Goal: Task Accomplishment & Management: Manage account settings

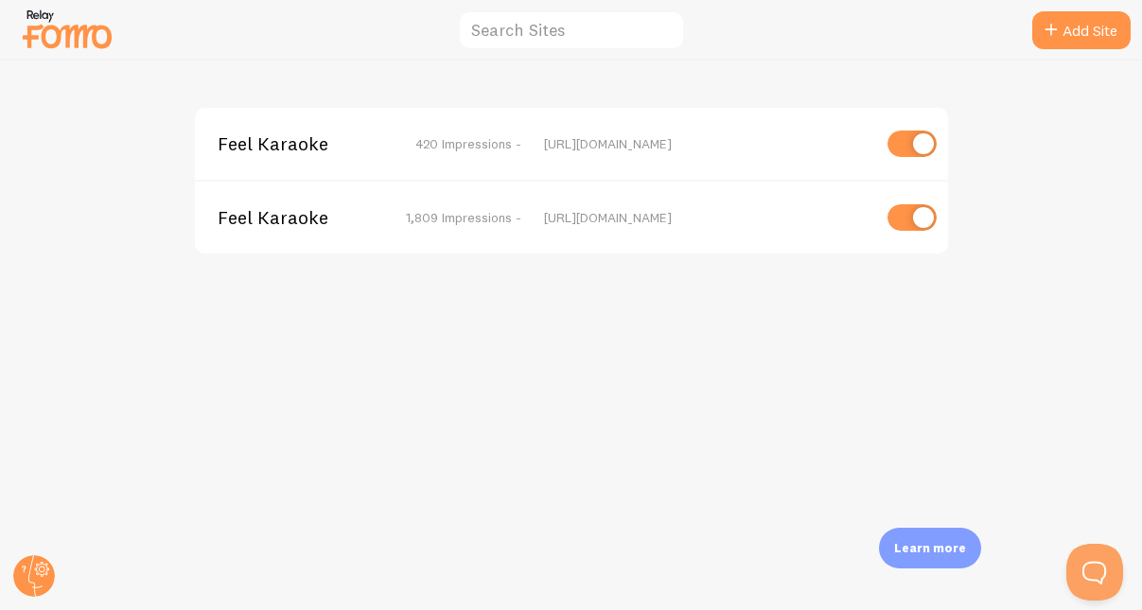
click at [434, 221] on span "1,809 Impressions -" at bounding box center [463, 217] width 115 height 17
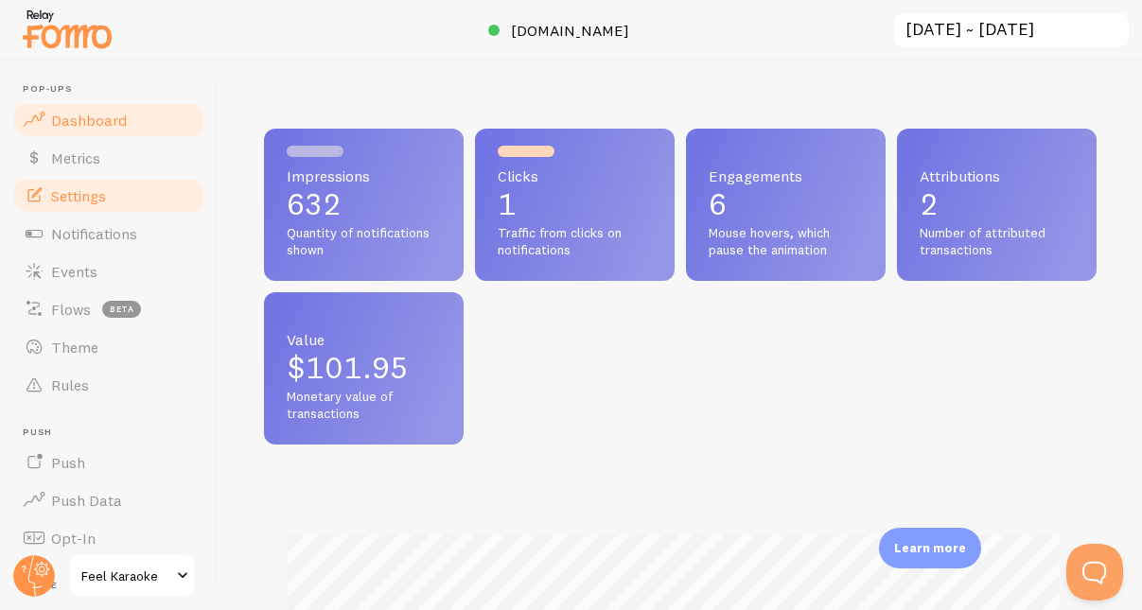
click at [77, 197] on span "Settings" at bounding box center [78, 195] width 55 height 19
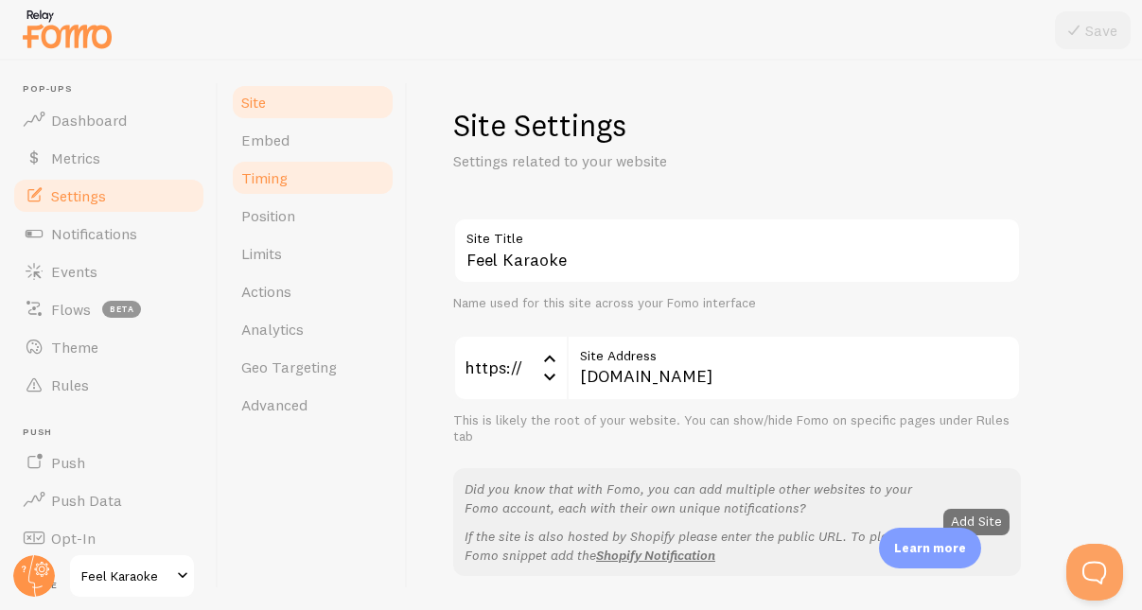
click at [268, 175] on span "Timing" at bounding box center [264, 177] width 46 height 19
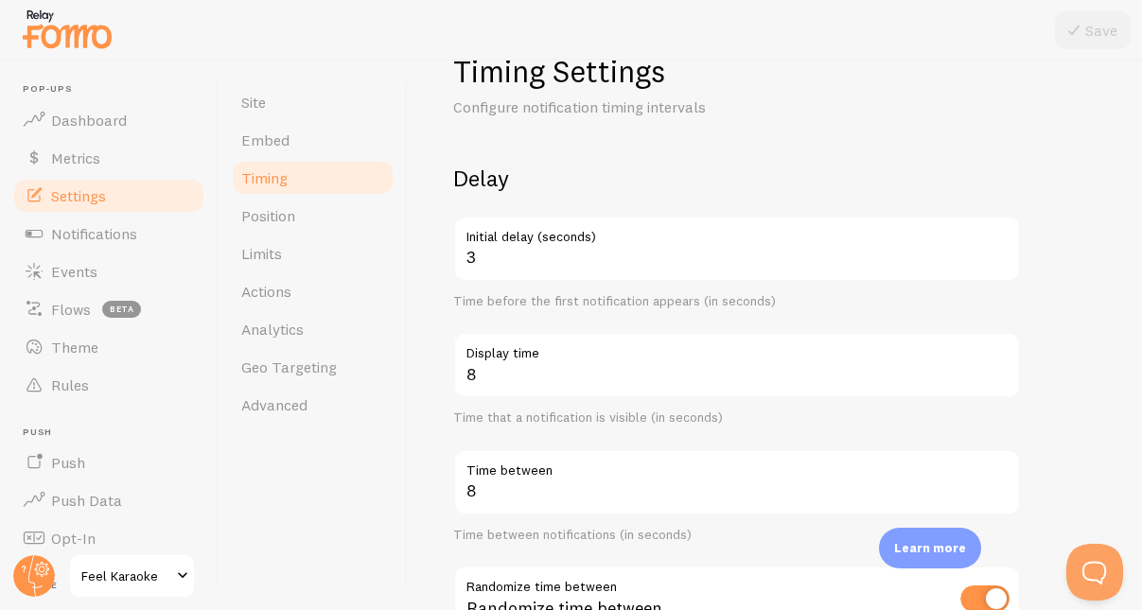
scroll to position [51, 0]
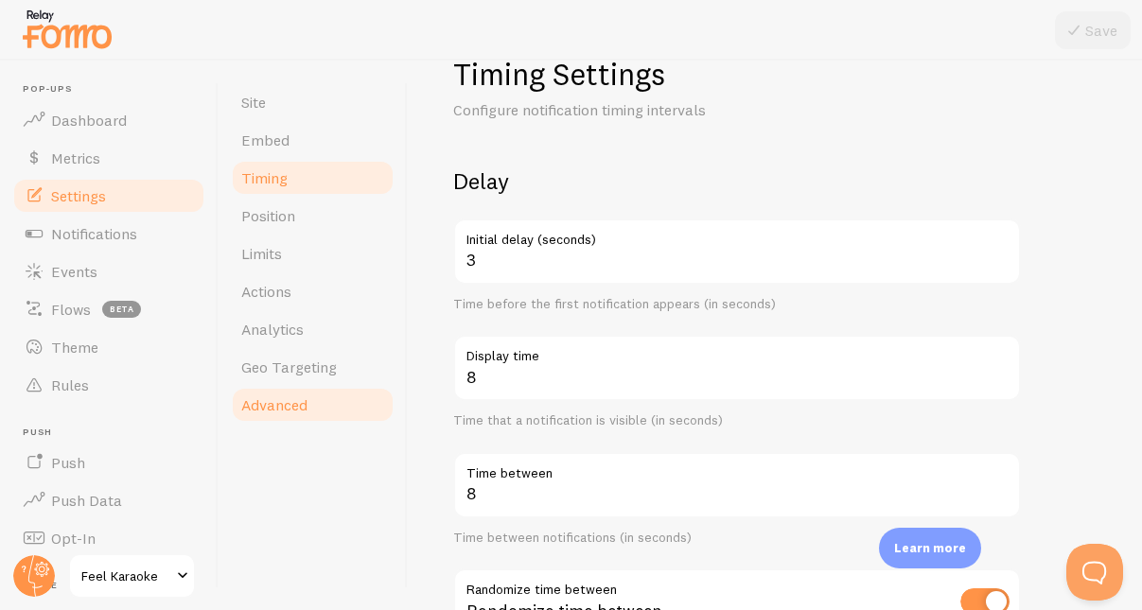
click at [269, 413] on span "Advanced" at bounding box center [274, 405] width 66 height 19
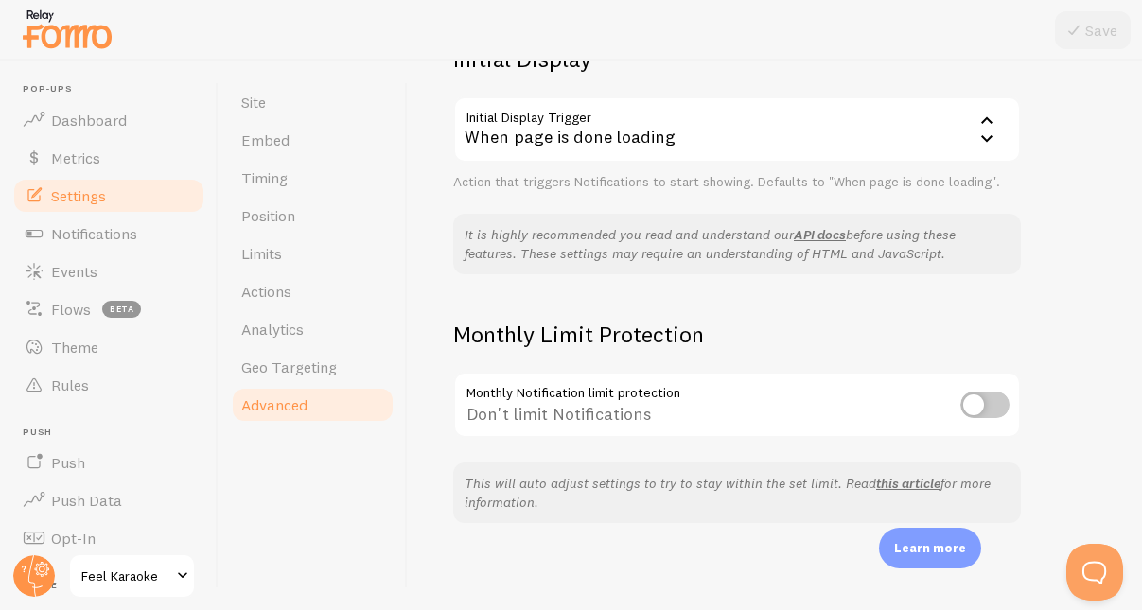
scroll to position [487, 0]
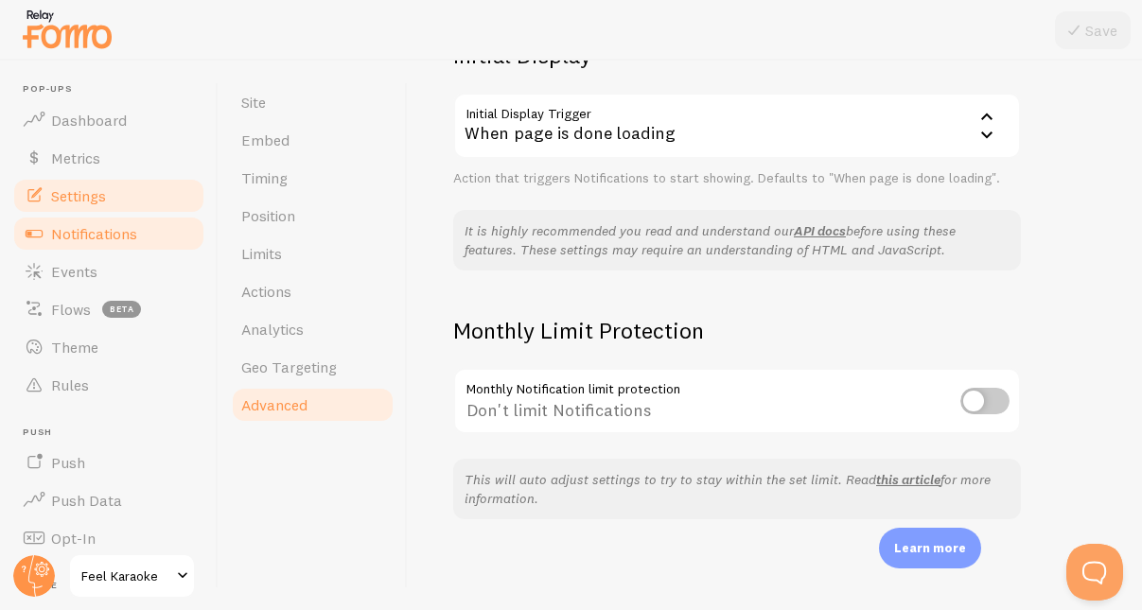
click at [85, 233] on span "Notifications" at bounding box center [94, 233] width 86 height 19
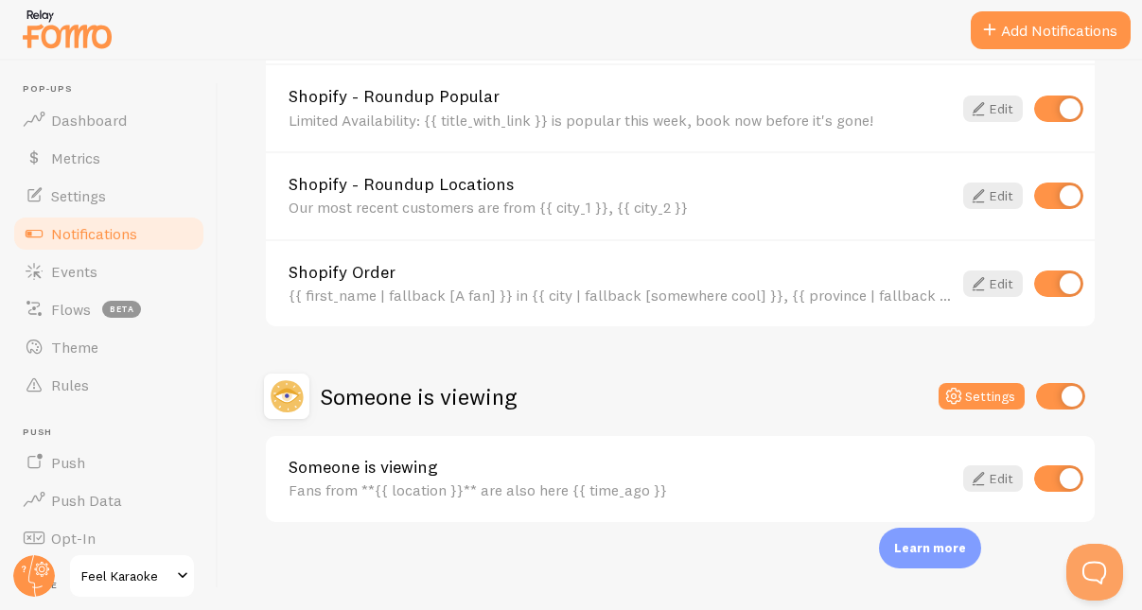
scroll to position [1110, 0]
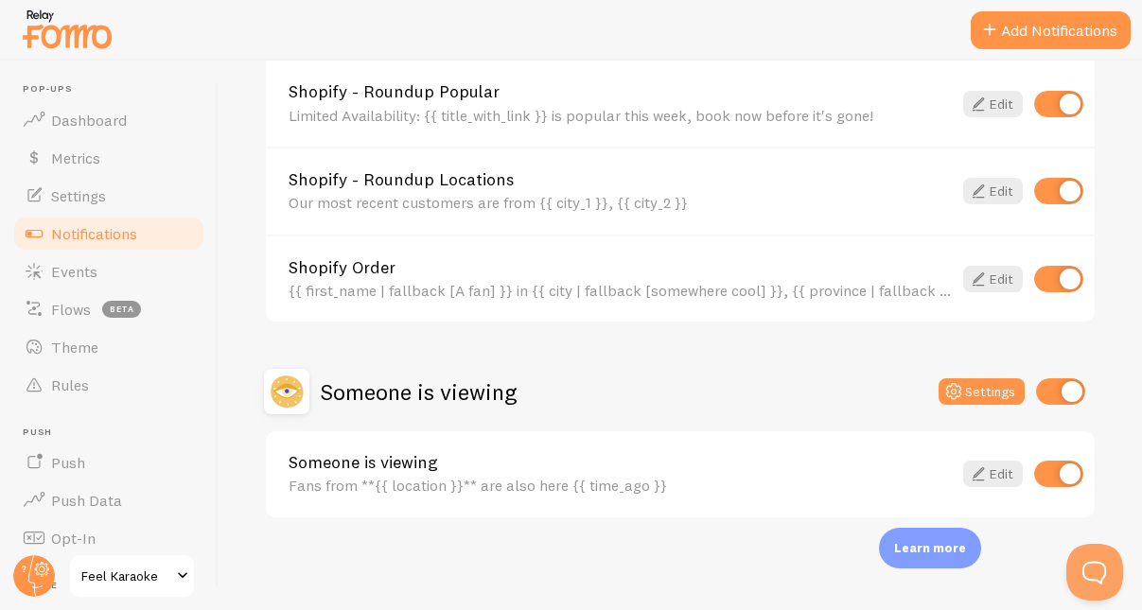
click at [1036, 476] on input "checkbox" at bounding box center [1059, 474] width 49 height 27
checkbox input "false"
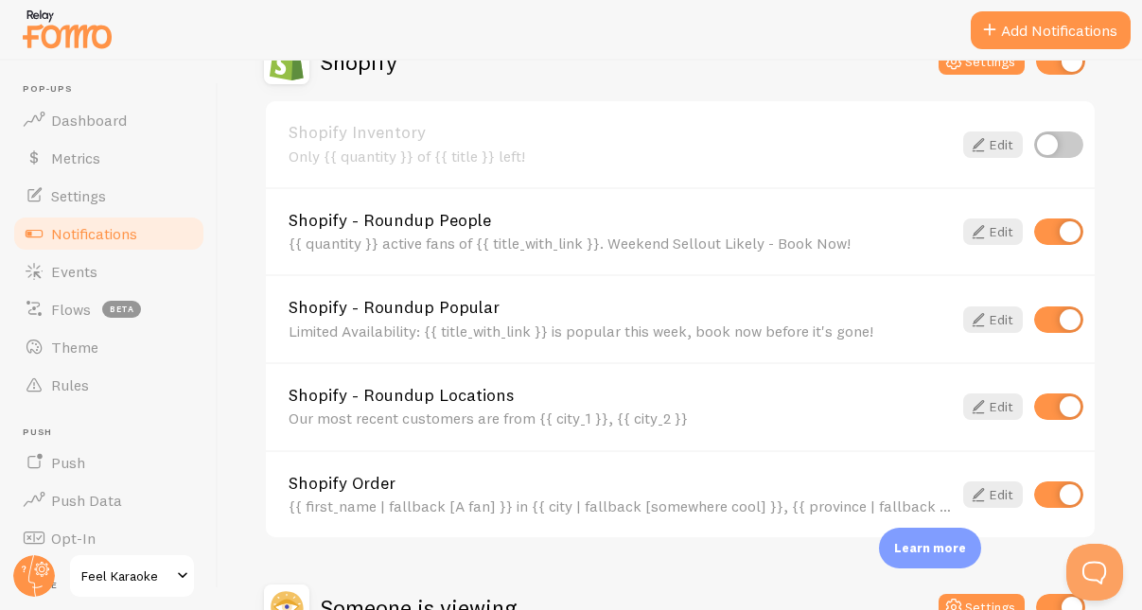
scroll to position [886, 0]
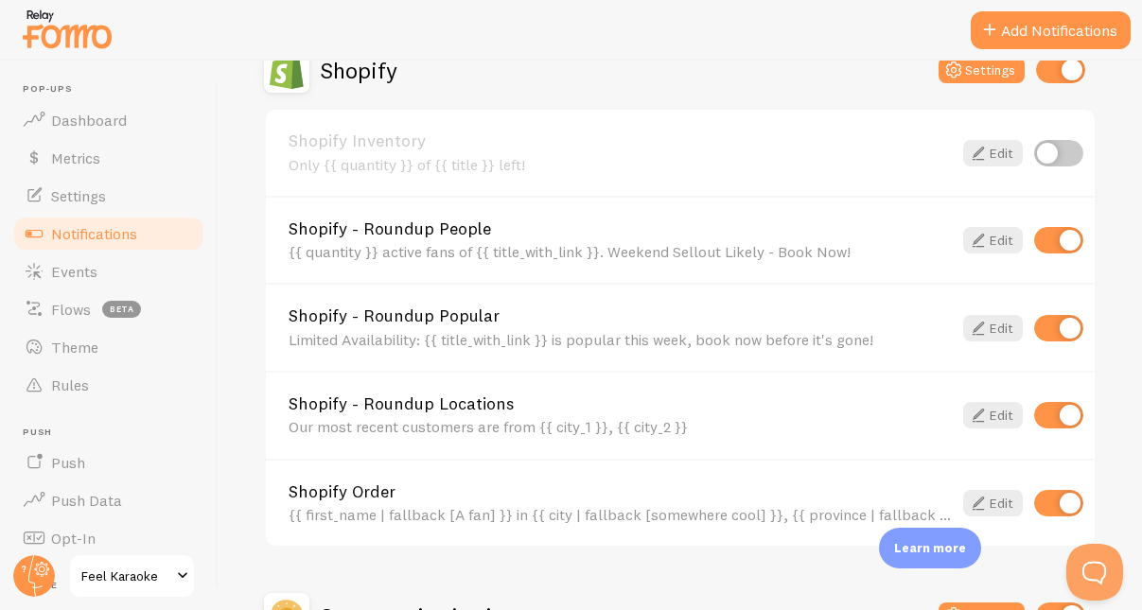
click at [1115, 403] on div "Notifications Your Connections and their Notifications Help Article Abandoned C…" at bounding box center [681, 336] width 924 height 550
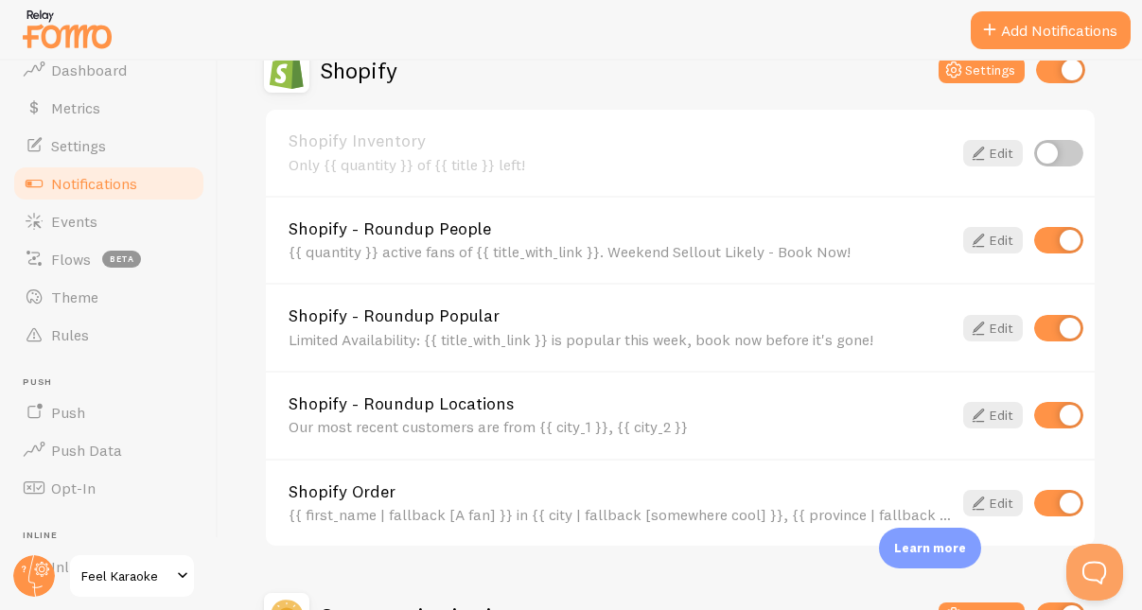
scroll to position [63, 0]
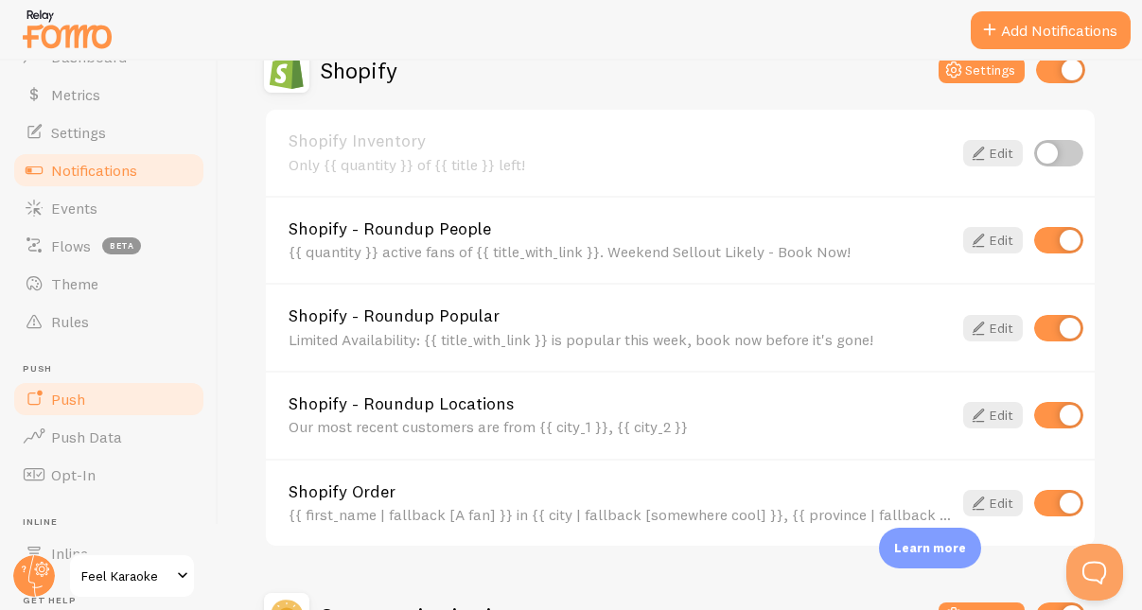
click at [67, 398] on span "Push" at bounding box center [68, 399] width 34 height 19
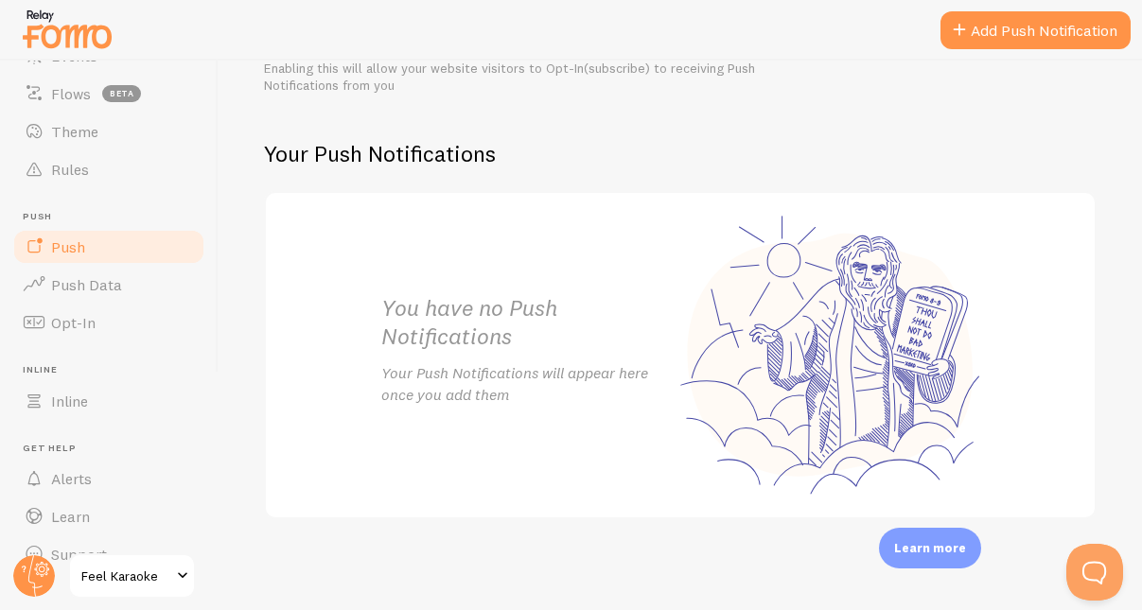
scroll to position [247, 0]
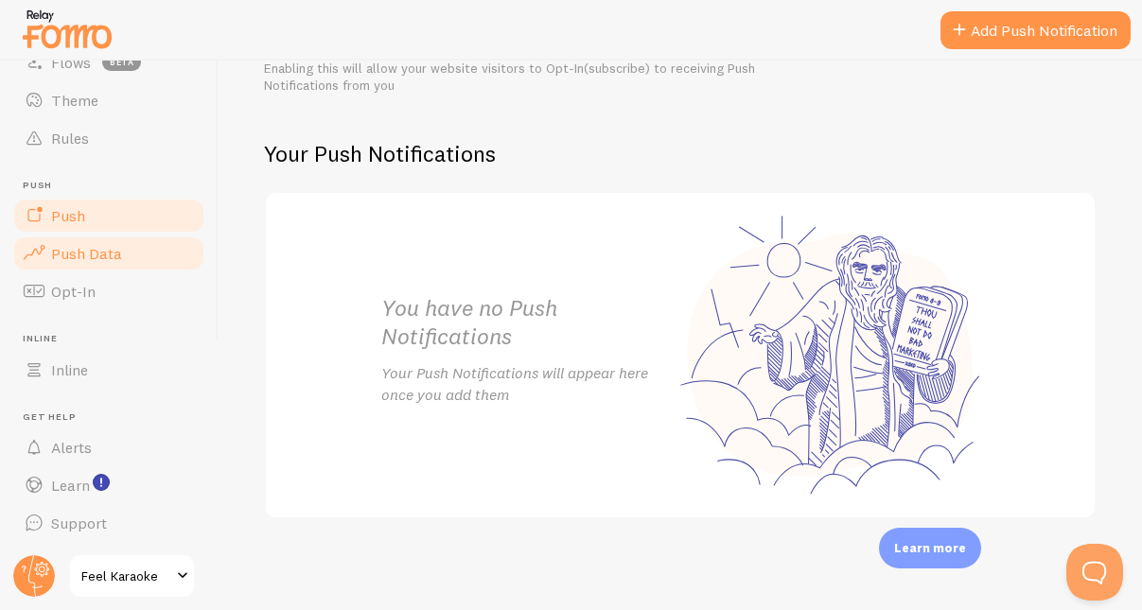
click at [84, 250] on span "Push Data" at bounding box center [86, 253] width 71 height 19
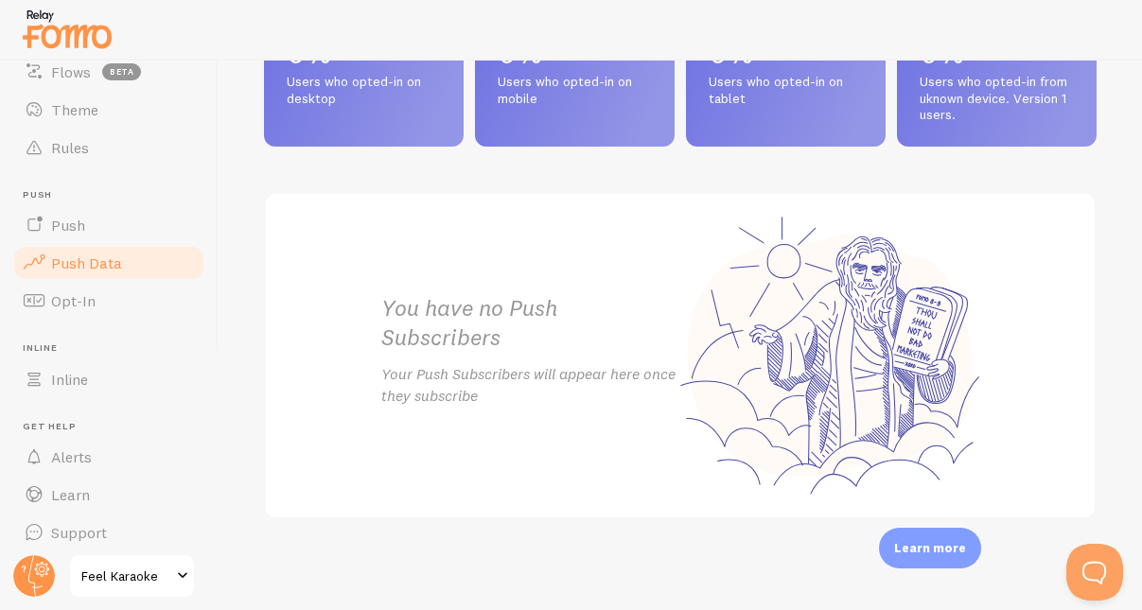
scroll to position [247, 0]
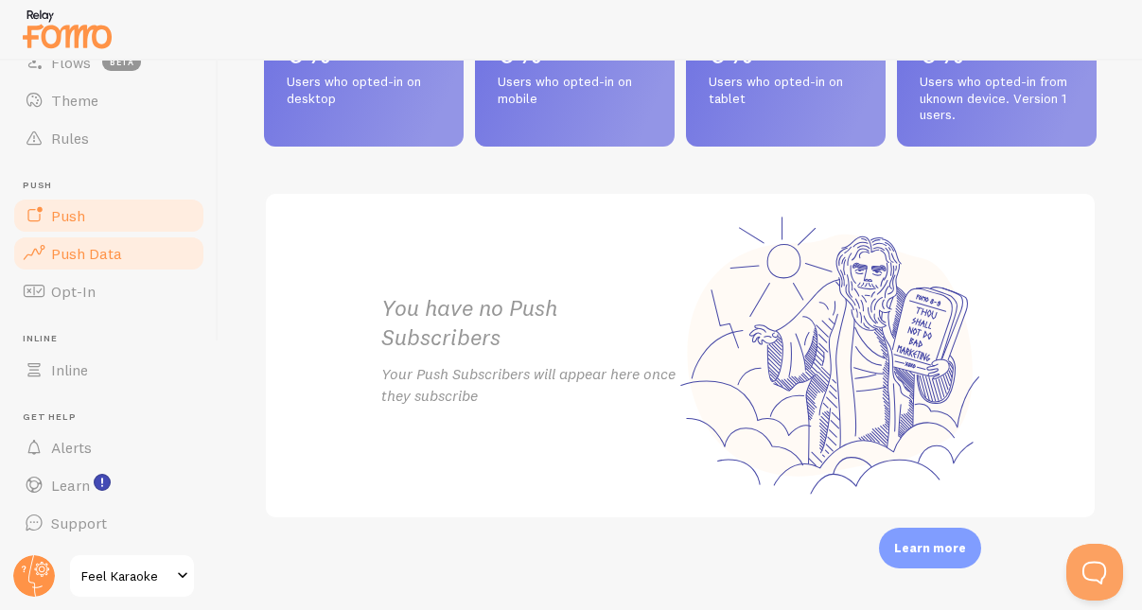
click at [83, 225] on link "Push" at bounding box center [108, 216] width 195 height 38
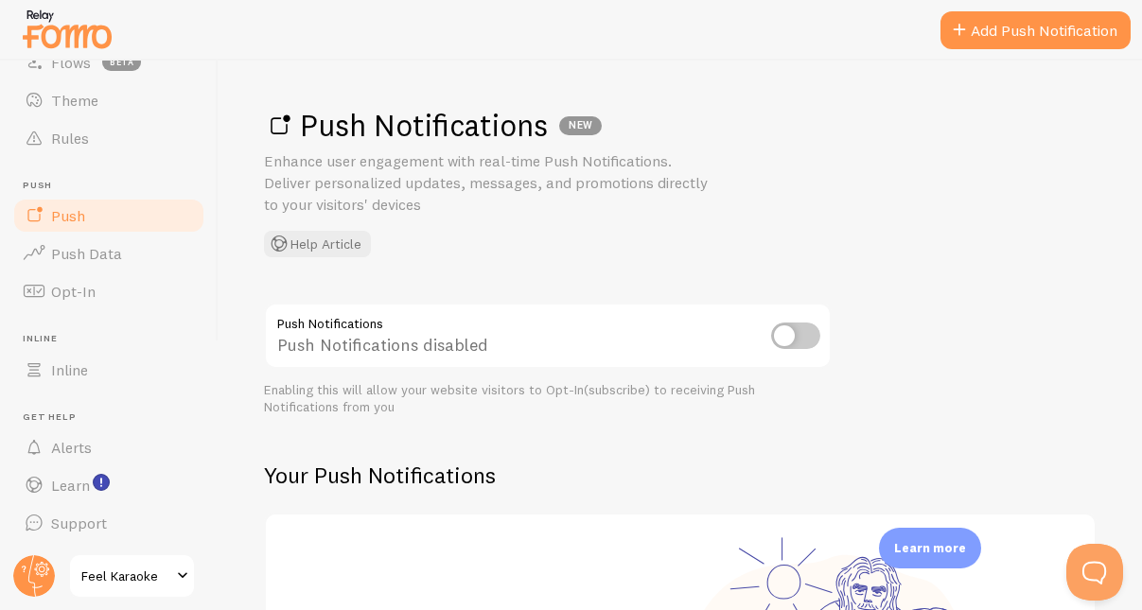
scroll to position [97, 0]
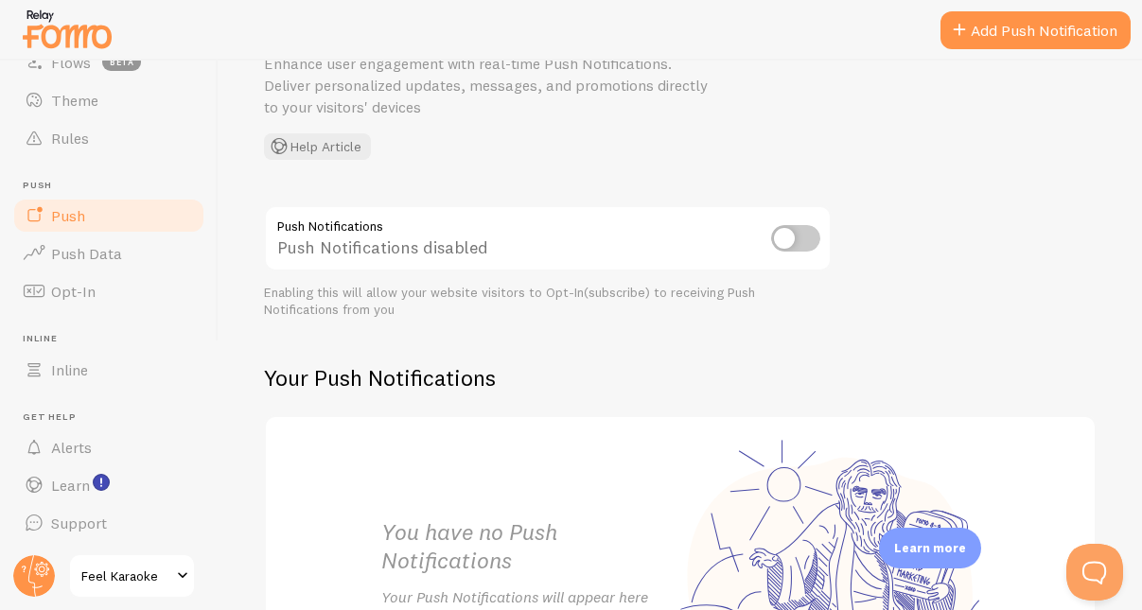
click at [799, 235] on input "checkbox" at bounding box center [795, 238] width 49 height 27
checkbox input "true"
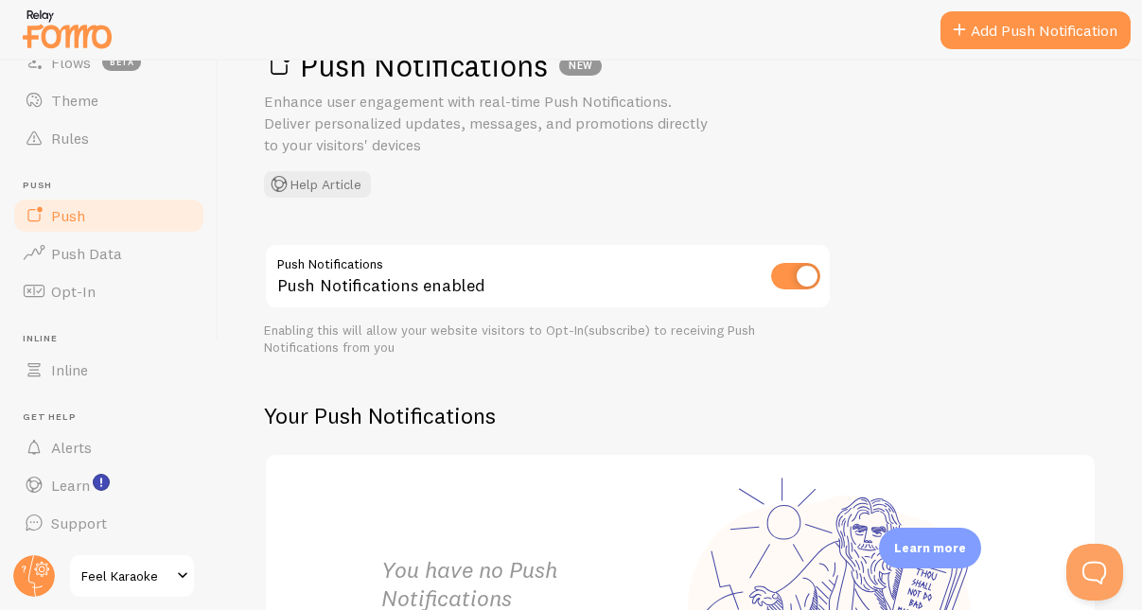
scroll to position [59, 0]
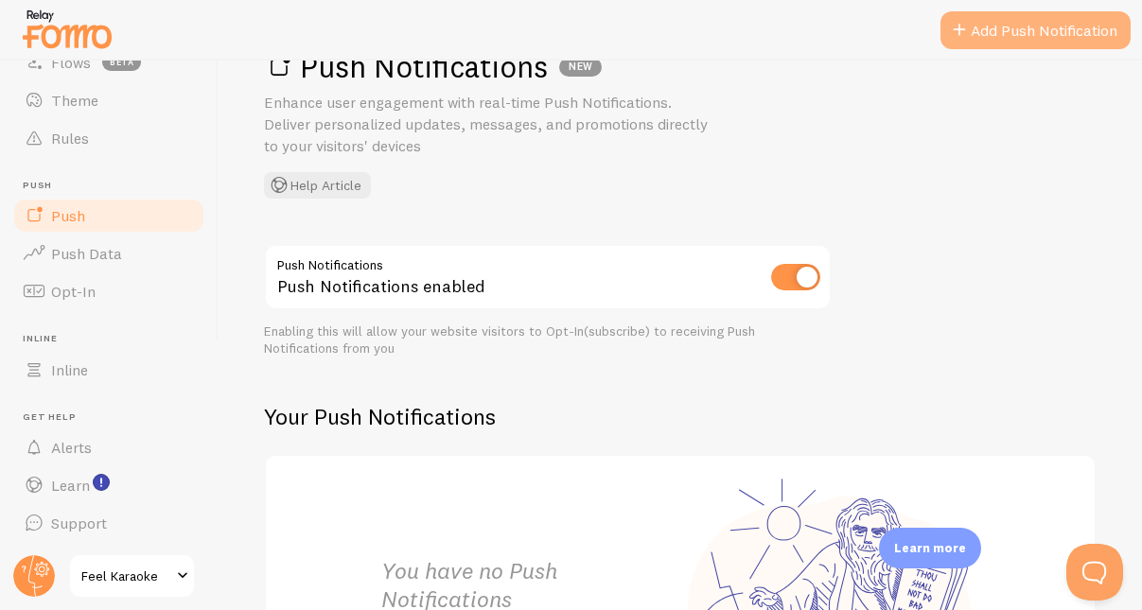
click at [980, 35] on link "Add Push Notification" at bounding box center [1036, 30] width 190 height 38
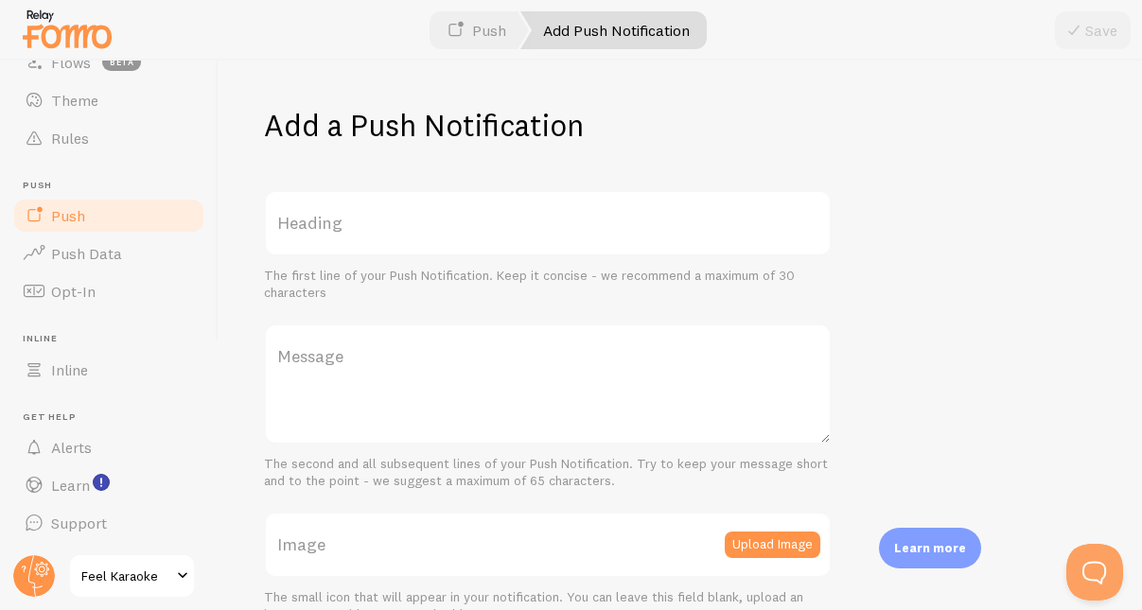
click at [41, 216] on span at bounding box center [34, 215] width 23 height 23
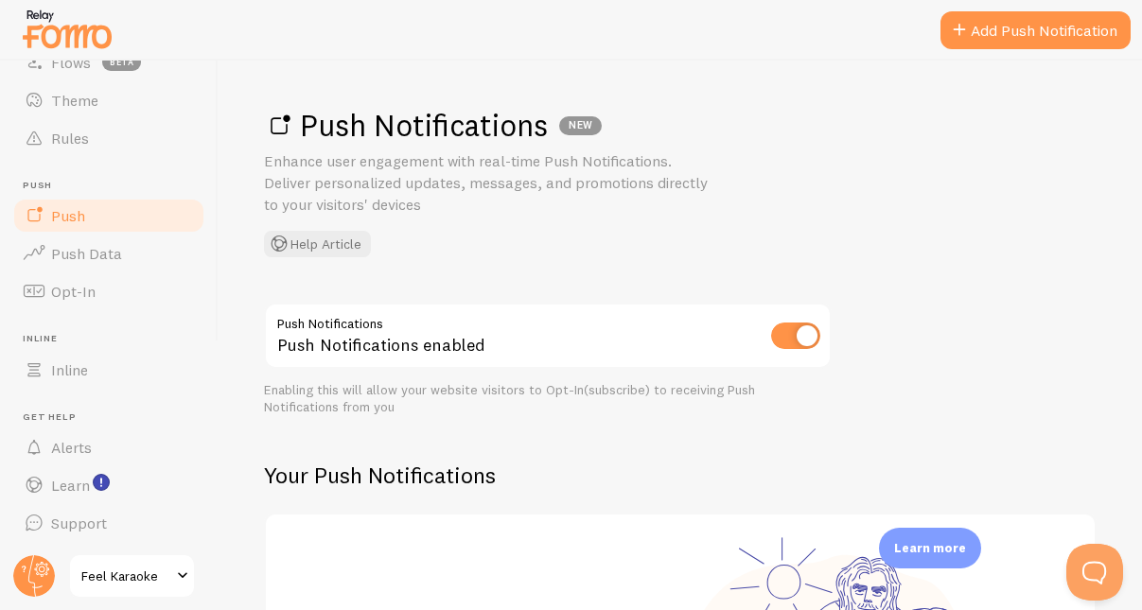
click at [789, 334] on input "checkbox" at bounding box center [795, 336] width 49 height 27
checkbox input "false"
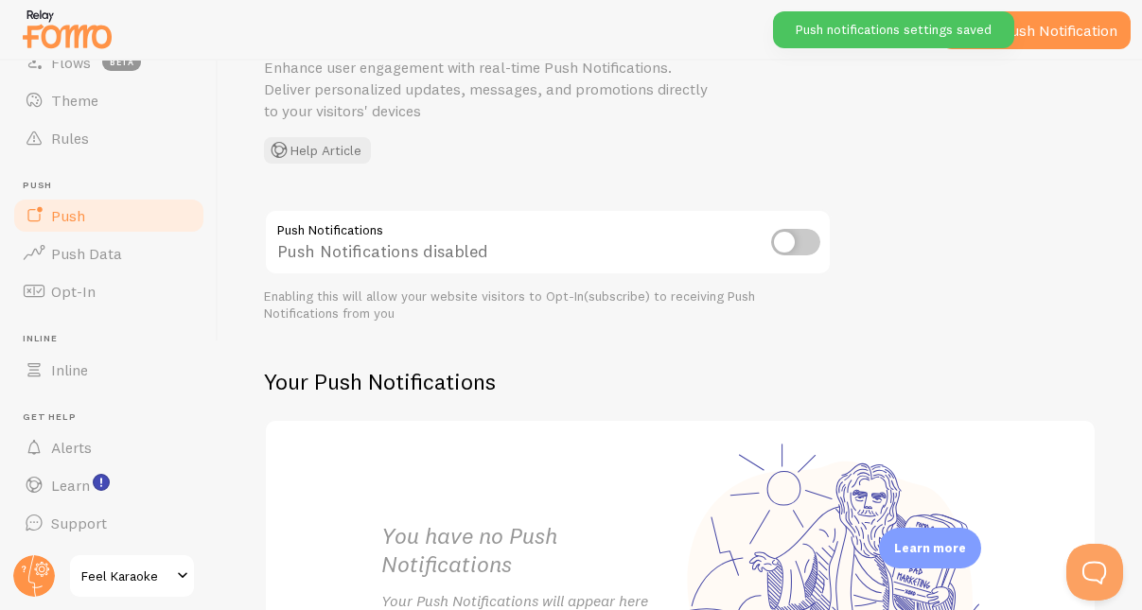
scroll to position [322, 0]
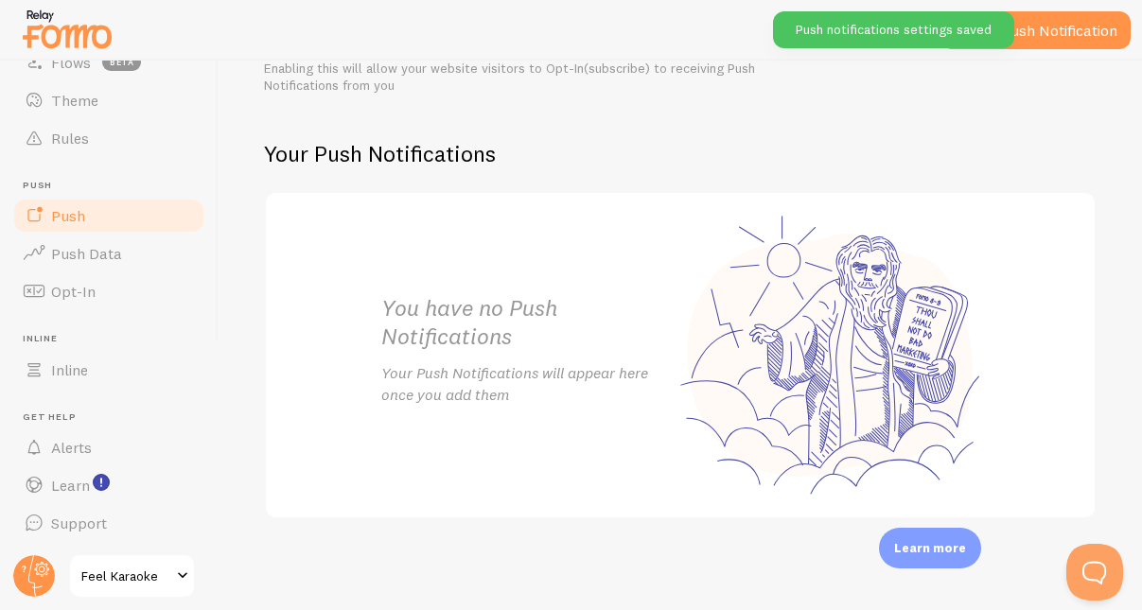
click at [136, 581] on span "Feel Karaoke" at bounding box center [126, 576] width 90 height 23
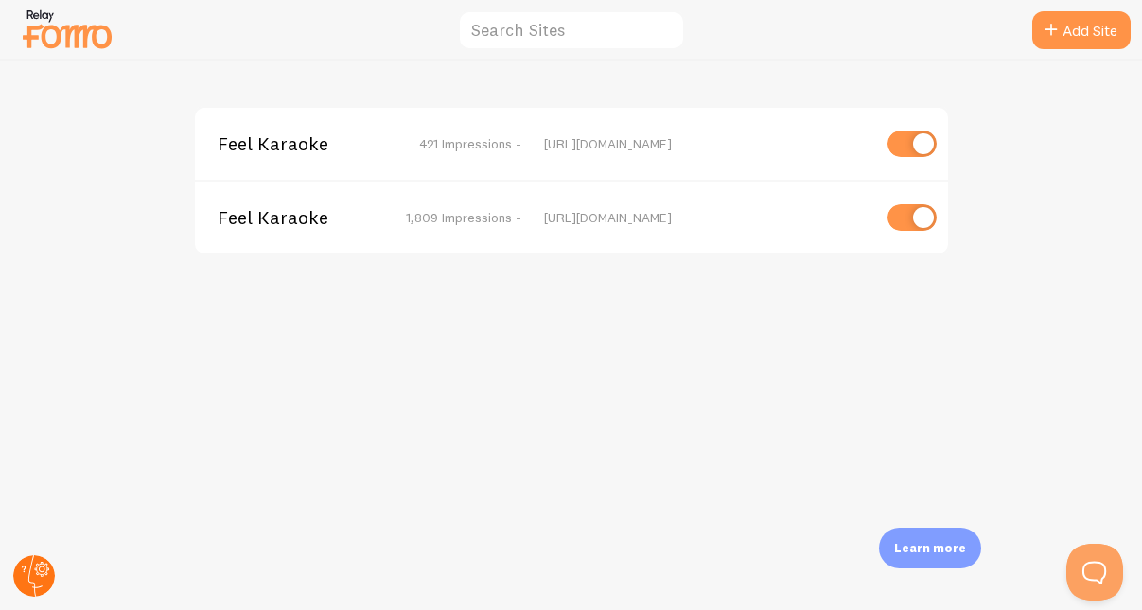
click at [32, 574] on circle at bounding box center [34, 577] width 42 height 42
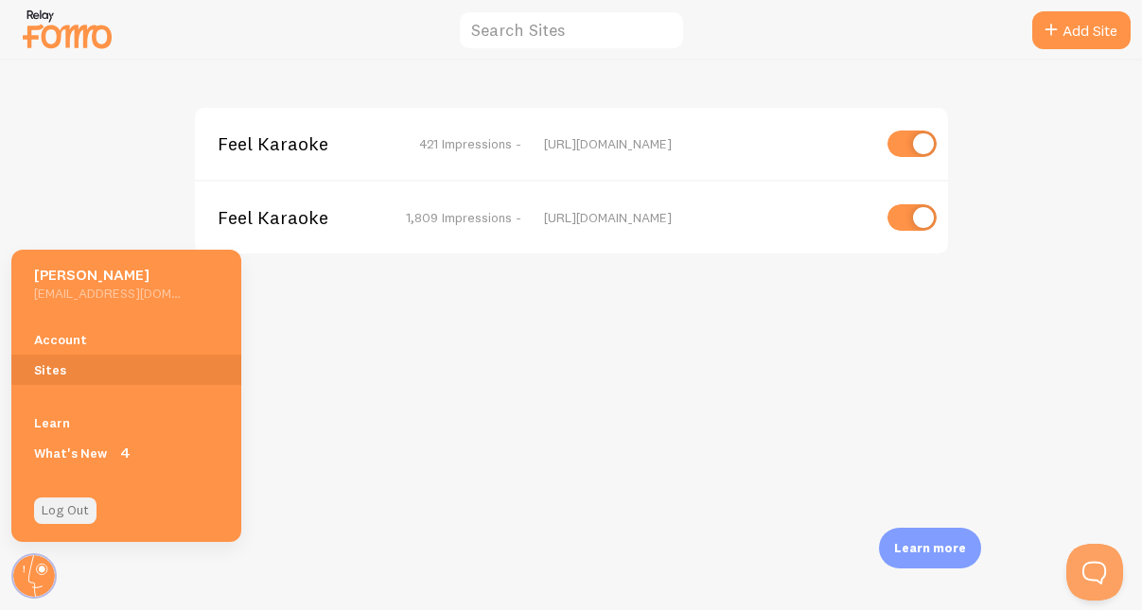
click at [73, 505] on link "Log Out" at bounding box center [65, 511] width 62 height 27
